Goal: Transaction & Acquisition: Purchase product/service

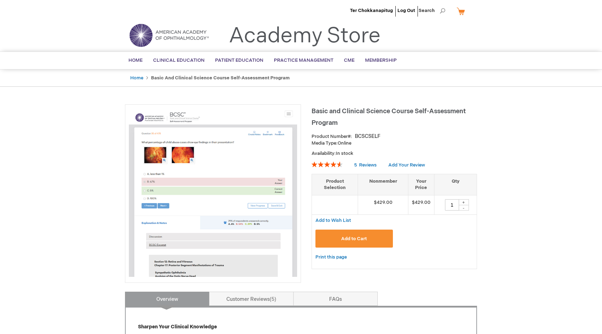
click at [340, 233] on button "Add to Cart" at bounding box center [355, 238] width 78 height 18
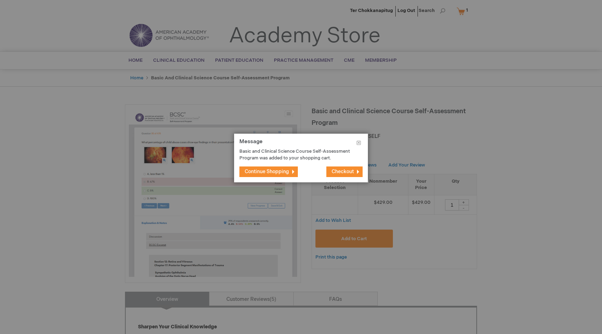
click at [281, 167] on button "Continue Shopping" at bounding box center [269, 171] width 58 height 11
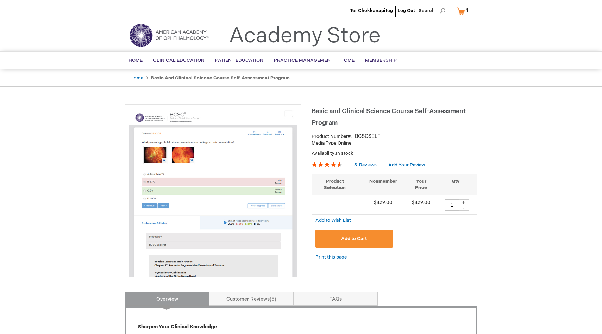
click at [361, 240] on span "Add to Cart" at bounding box center [354, 239] width 26 height 6
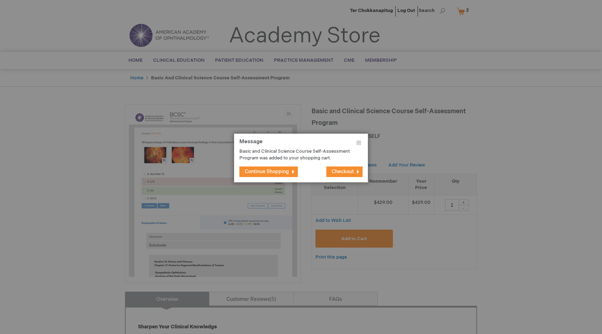
click at [340, 168] on button "Checkout" at bounding box center [345, 171] width 36 height 11
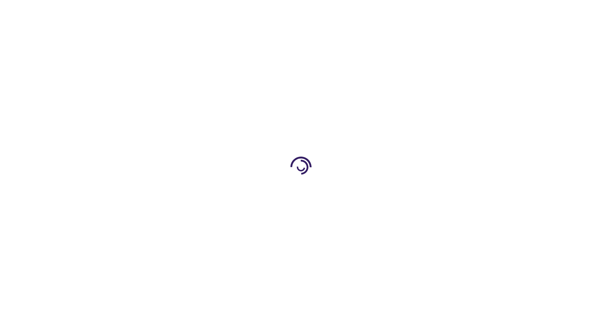
select select "NZ"
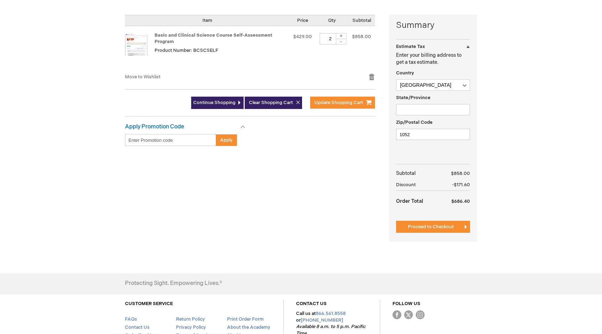
scroll to position [80, 0]
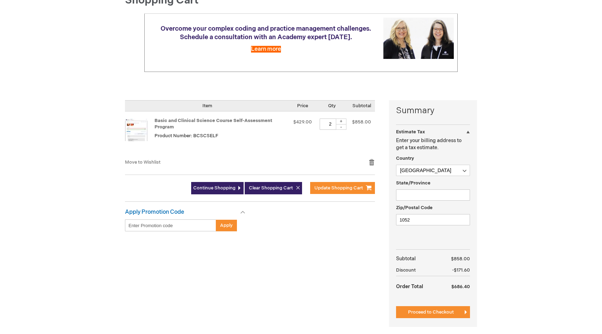
click at [342, 126] on div "-" at bounding box center [341, 127] width 11 height 6
type input "1"
click at [310, 150] on td "$429.00" at bounding box center [303, 134] width 26 height 47
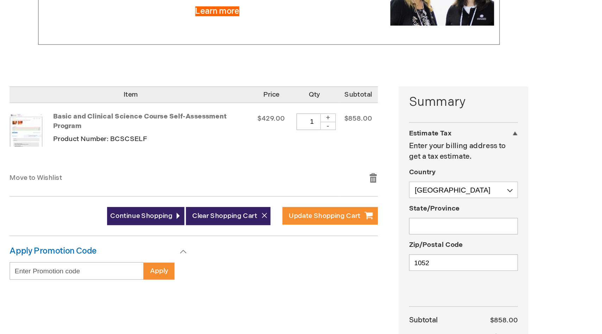
click at [361, 136] on td "$858.00" at bounding box center [361, 134] width 27 height 47
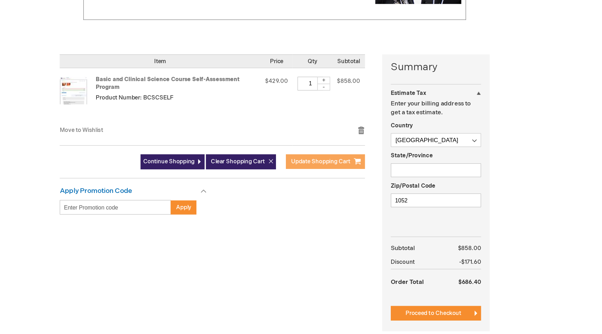
scroll to position [116, 0]
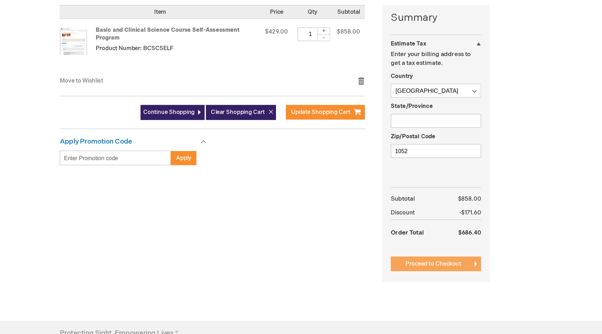
click at [419, 273] on span "Proceed to Checkout" at bounding box center [431, 276] width 46 height 6
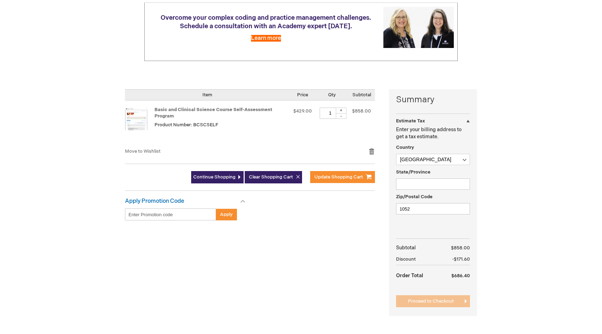
scroll to position [0, 0]
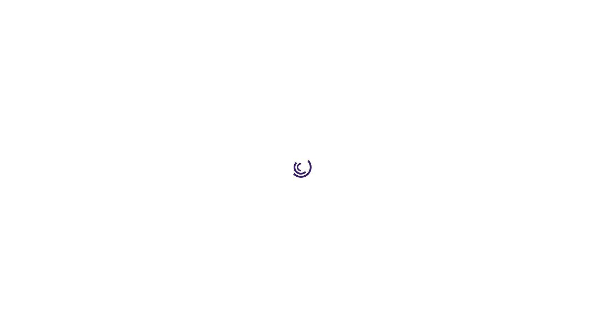
select select "NZ"
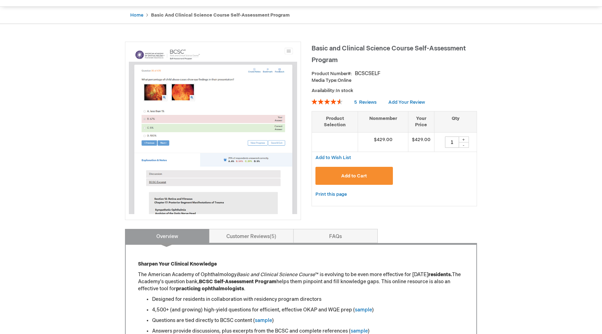
scroll to position [156, 0]
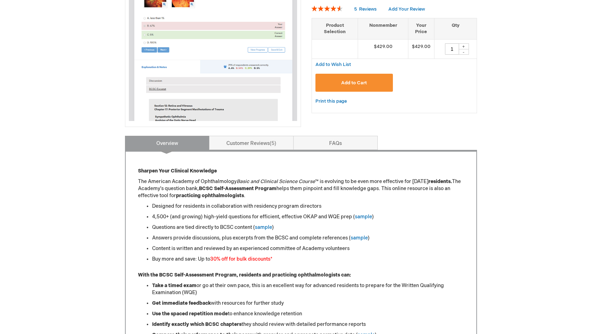
click at [318, 144] on link "FAQs" at bounding box center [335, 143] width 85 height 14
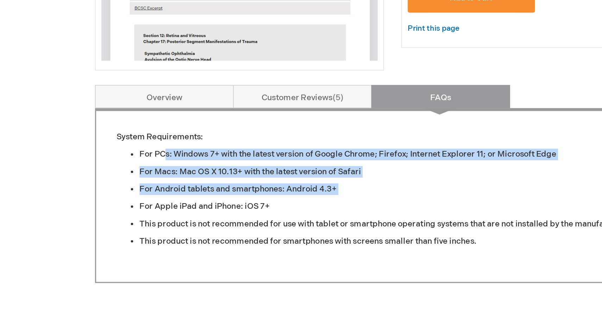
drag, startPoint x: 166, startPoint y: 175, endPoint x: 206, endPoint y: 206, distance: 50.5
click at [206, 206] on ul "For PCs: Windows 7+ with the latest version of Google Chrome; Firefox; Internet…" at bounding box center [301, 204] width 326 height 60
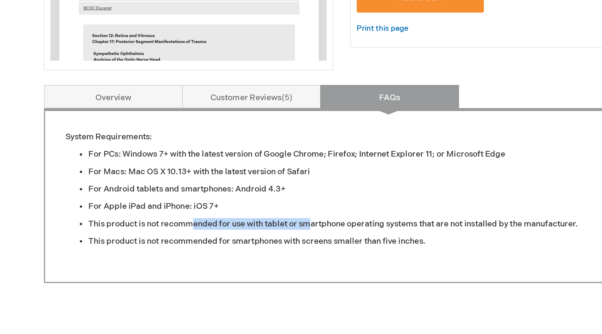
drag, startPoint x: 215, startPoint y: 219, endPoint x: 286, endPoint y: 222, distance: 71.6
click at [286, 222] on li "This product is not recommended for use with tablet or smartphone operating sys…" at bounding box center [308, 220] width 312 height 7
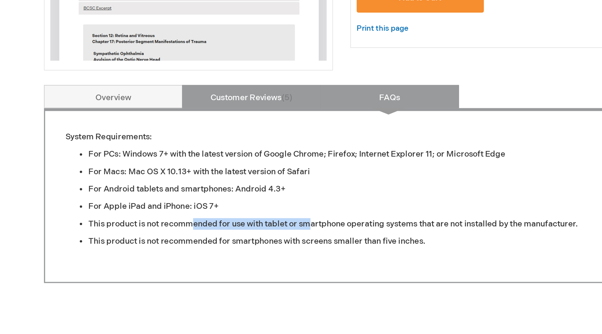
click at [260, 138] on link "Customer Reviews 5" at bounding box center [251, 143] width 85 height 14
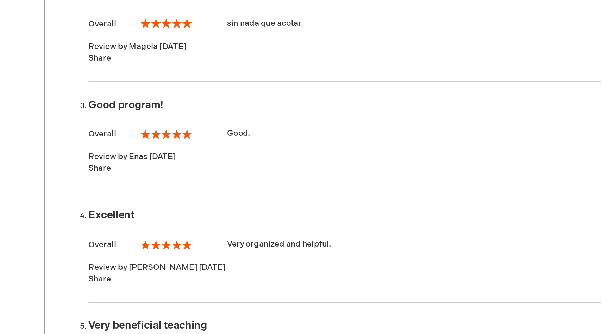
scroll to position [281, 0]
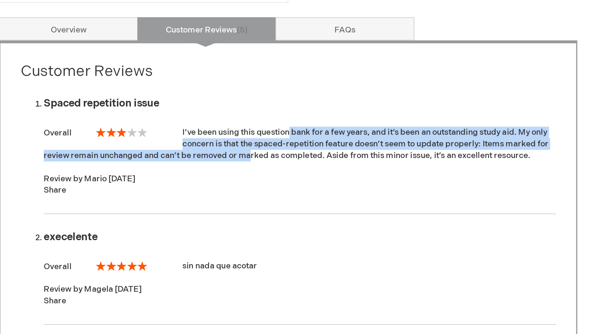
drag, startPoint x: 255, startPoint y: 78, endPoint x: 225, endPoint y: 96, distance: 34.8
click at [225, 96] on div "I’ve been using this question bank for a few years, and it’s been an outstandin…" at bounding box center [308, 87] width 312 height 21
click at [209, 100] on li "Spaced repetition issue Overall 60% I’ve been using this question bank for a fe…" at bounding box center [308, 89] width 312 height 81
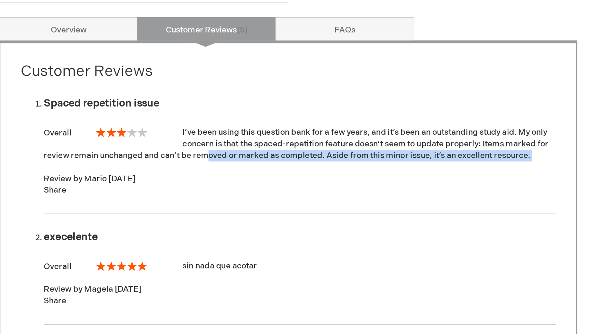
drag, startPoint x: 200, startPoint y: 93, endPoint x: 280, endPoint y: 101, distance: 80.4
click at [280, 101] on li "Spaced repetition issue Overall 60% I’ve been using this question bank for a fe…" at bounding box center [308, 89] width 312 height 81
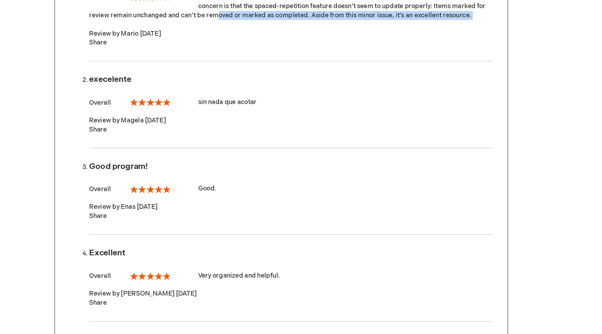
scroll to position [211, 0]
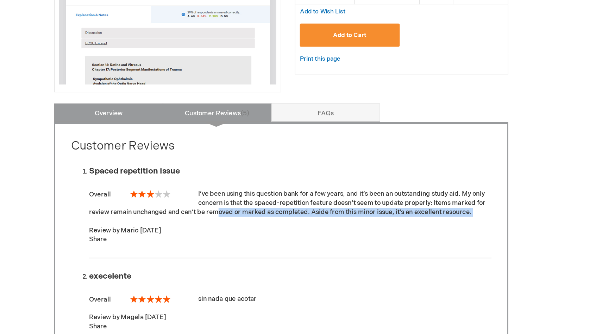
click at [168, 89] on link "Overview" at bounding box center [167, 87] width 85 height 14
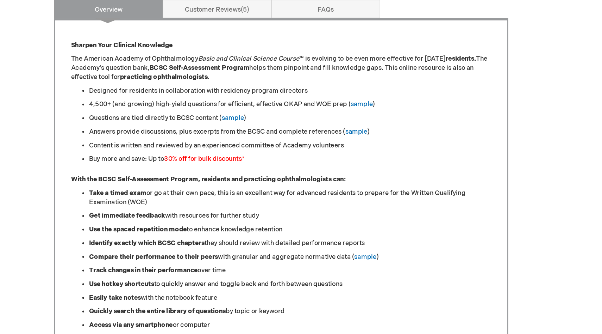
scroll to position [216, 0]
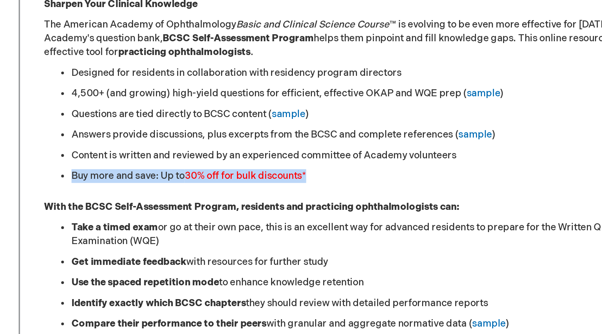
drag, startPoint x: 197, startPoint y: 196, endPoint x: 287, endPoint y: 204, distance: 89.8
click at [287, 204] on div "Sharpen Your Clinical Knowledge The American Academy of Ophthalmology Basic and…" at bounding box center [301, 326] width 326 height 439
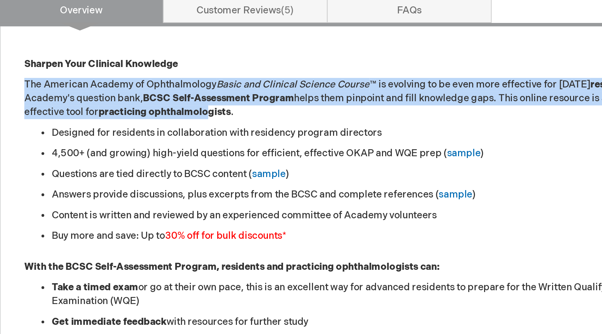
drag, startPoint x: 230, startPoint y: 117, endPoint x: 278, endPoint y: 134, distance: 50.6
click at [278, 134] on div "Sharpen Your Clinical Knowledge The American Academy of Ophthalmology Basic and…" at bounding box center [301, 326] width 326 height 439
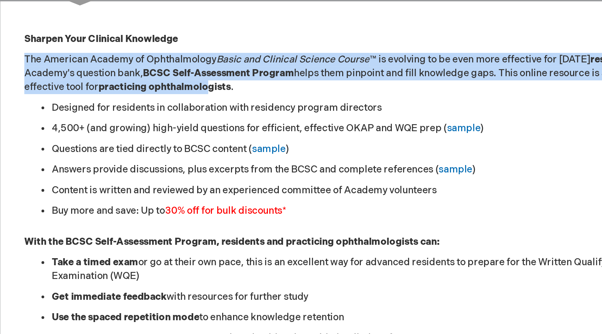
click at [223, 140] on div "Sharpen Your Clinical Knowledge The American Academy of Ophthalmology Basic and…" at bounding box center [301, 326] width 326 height 439
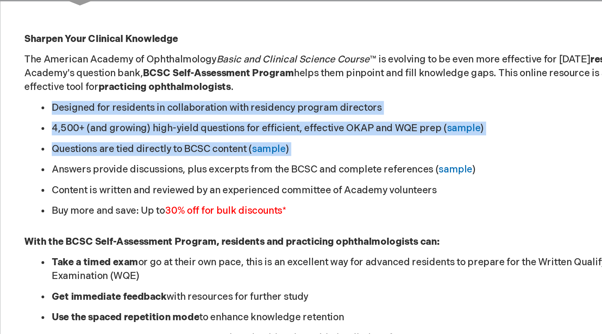
drag, startPoint x: 154, startPoint y: 140, endPoint x: 207, endPoint y: 173, distance: 62.4
click at [207, 173] on div "Sharpen Your Clinical Knowledge The American Academy of Ophthalmology Basic and…" at bounding box center [301, 326] width 326 height 439
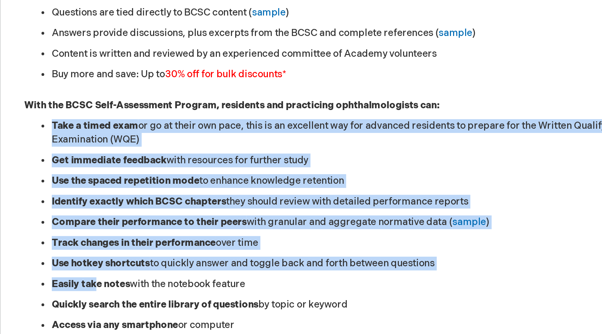
drag, startPoint x: 151, startPoint y: 222, endPoint x: 173, endPoint y: 309, distance: 89.8
click at [173, 309] on ul "Take a timed exam or go at their own pace, this is an excellent way for advance…" at bounding box center [301, 275] width 326 height 109
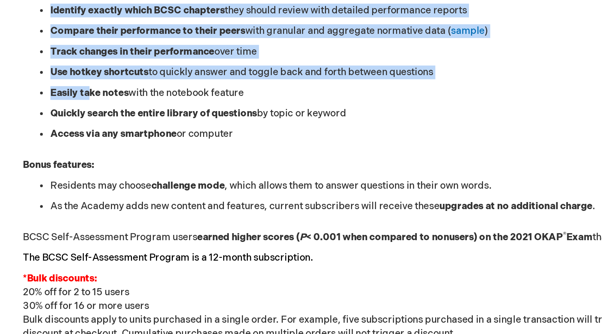
scroll to position [320, 0]
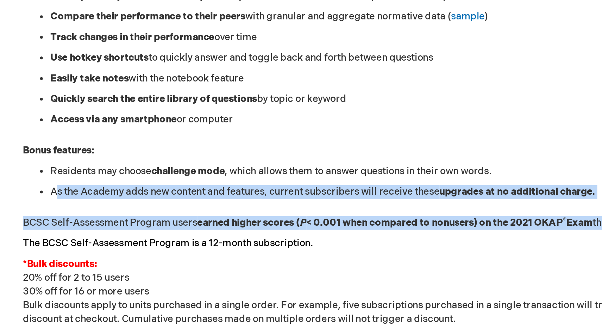
drag, startPoint x: 156, startPoint y: 260, endPoint x: 228, endPoint y: 286, distance: 76.3
click at [228, 286] on div "Sharpen Your Clinical Knowledge The American Academy of Ophthalmology Basic and…" at bounding box center [301, 223] width 326 height 439
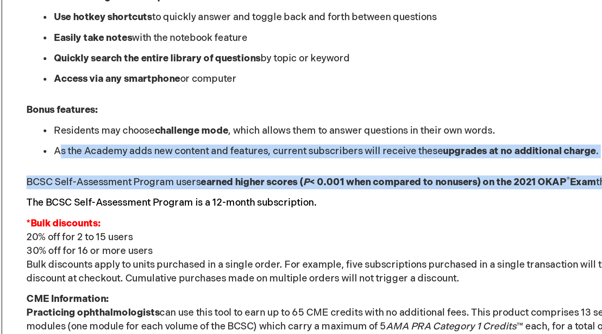
scroll to position [340, 0]
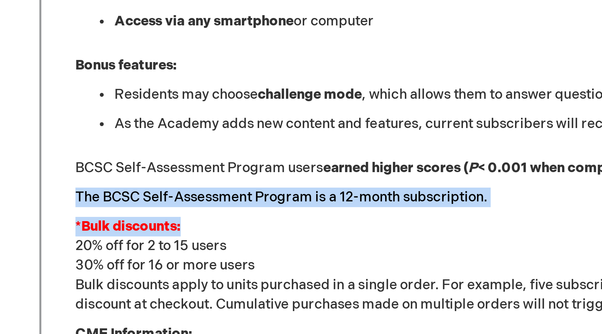
drag, startPoint x: 128, startPoint y: 274, endPoint x: 194, endPoint y: 282, distance: 67.0
click at [194, 282] on div "Sharpen Your Clinical Knowledge The American Academy of Ophthalmology Basic and…" at bounding box center [301, 199] width 352 height 469
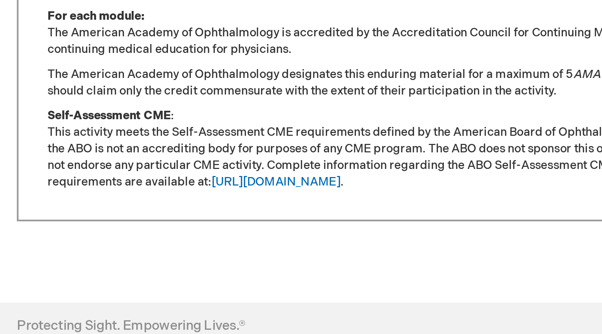
scroll to position [489, 0]
